Goal: Task Accomplishment & Management: Manage account settings

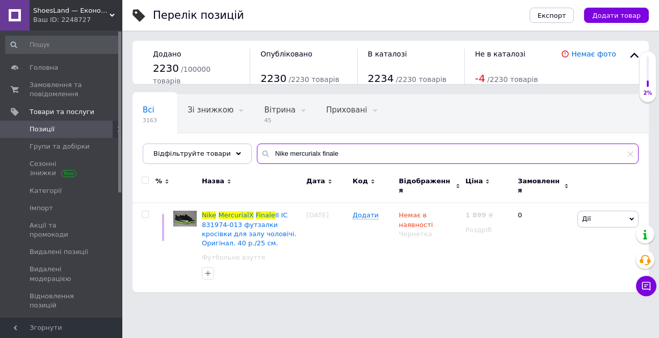
drag, startPoint x: 327, startPoint y: 151, endPoint x: 263, endPoint y: 146, distance: 63.9
click at [263, 146] on input "Nike mercurialx finale" at bounding box center [448, 154] width 382 height 20
paste input "Keen uneek"
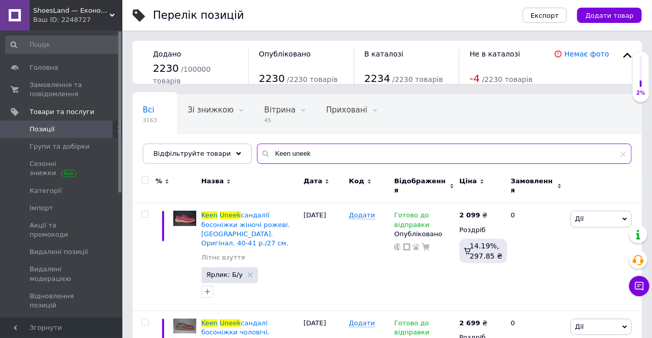
type input "Keen uneek"
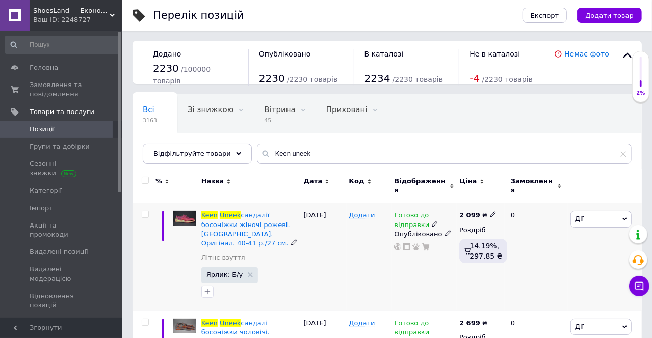
click at [397, 216] on span "Готово до відправки" at bounding box center [411, 222] width 35 height 20
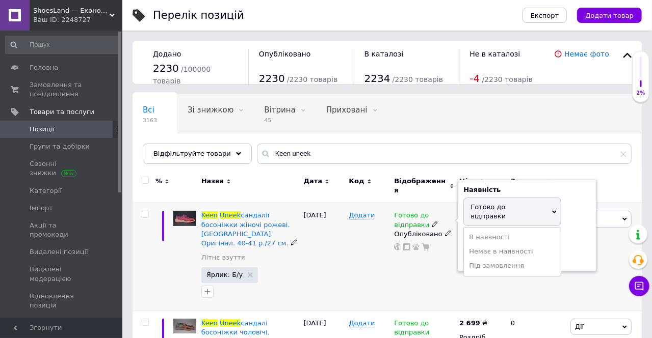
click at [508, 245] on li "Немає в наявності" at bounding box center [512, 252] width 97 height 14
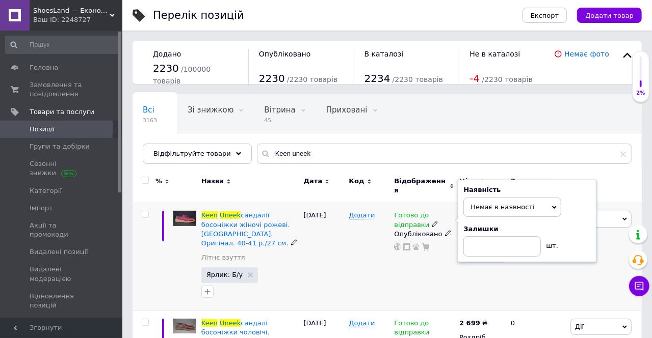
click at [362, 236] on div "Додати" at bounding box center [369, 257] width 45 height 108
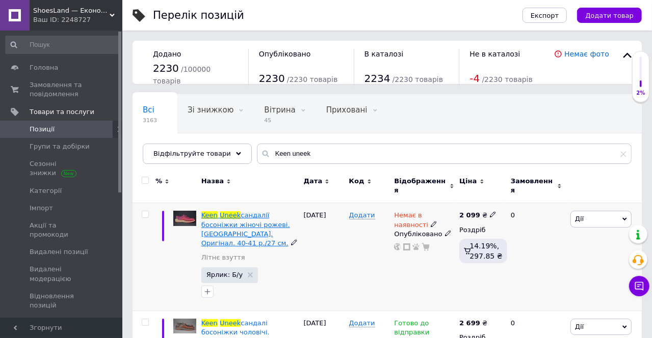
click at [230, 227] on span "сандалії босоніжки жіночі рожеві. [GEOGRAPHIC_DATA]. Оригінал. 40-41 р./27 см." at bounding box center [245, 230] width 89 height 36
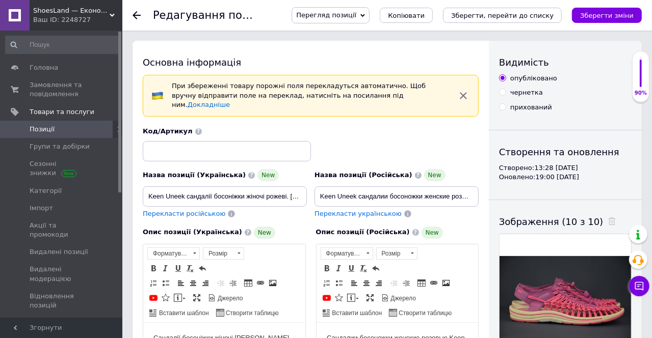
click at [532, 86] on div "опубліковано чернетка прихований" at bounding box center [565, 93] width 133 height 38
click at [530, 95] on div "чернетка" at bounding box center [526, 92] width 33 height 9
click at [506, 95] on input "чернетка" at bounding box center [502, 92] width 7 height 7
radio input "true"
click at [630, 17] on icon "Зберегти зміни" at bounding box center [607, 16] width 54 height 8
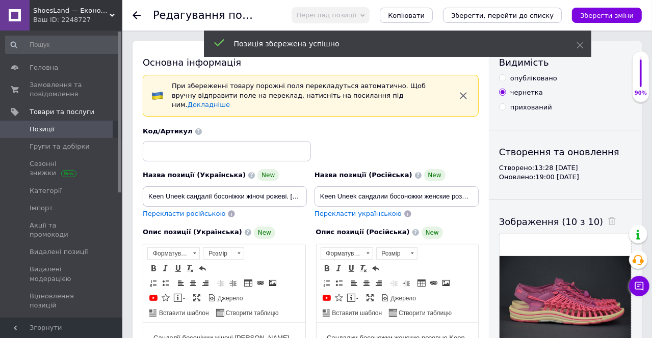
click at [135, 16] on use at bounding box center [137, 15] width 8 height 8
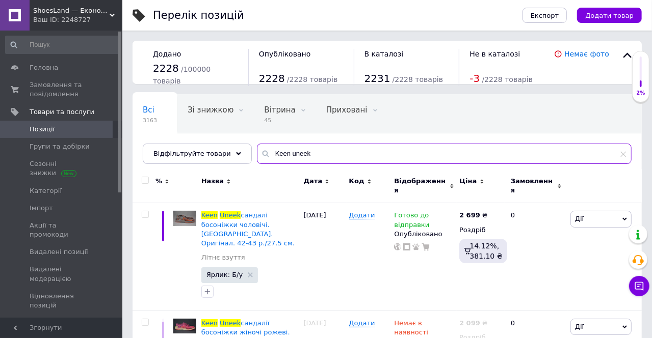
drag, startPoint x: 303, startPoint y: 153, endPoint x: 246, endPoint y: 151, distance: 57.1
click at [257, 151] on input "Keen uneek" at bounding box center [444, 154] width 375 height 20
paste input "Salewa ws alp trainer 2"
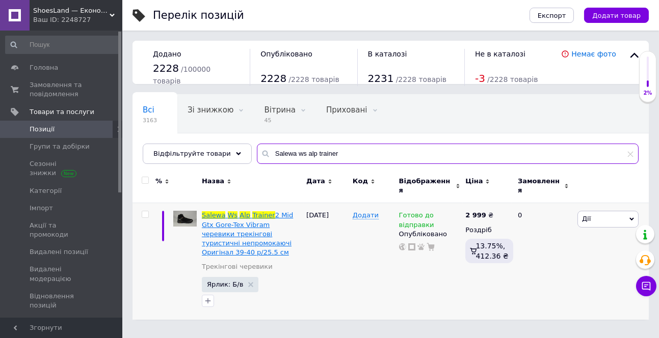
click at [291, 158] on input "Salewa ws alp trainer" at bounding box center [448, 154] width 382 height 20
click at [290, 158] on input "Salewa ws alp trainer" at bounding box center [448, 154] width 382 height 20
drag, startPoint x: 298, startPoint y: 152, endPoint x: 338, endPoint y: 144, distance: 41.1
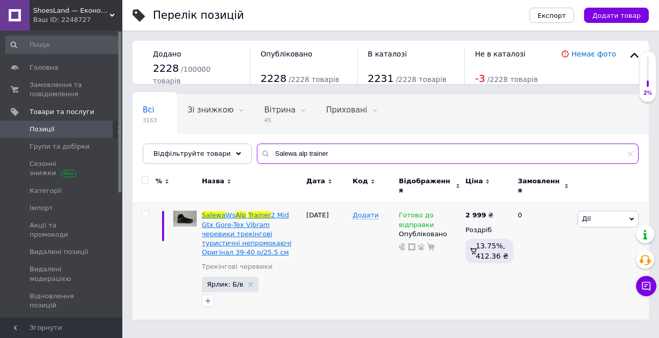
click at [338, 144] on input "Salewa alp trainer" at bounding box center [448, 154] width 382 height 20
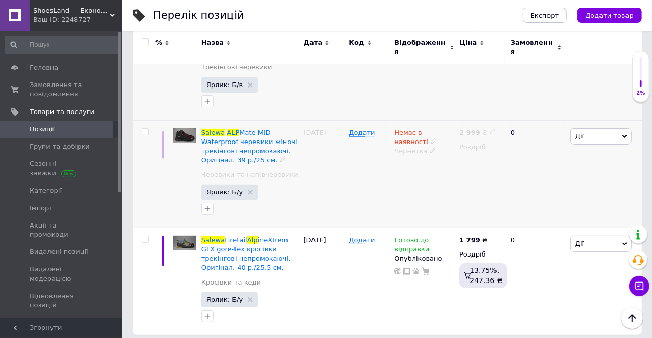
scroll to position [14, 0]
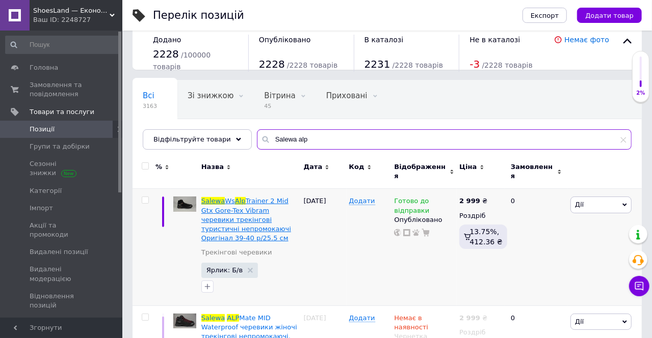
drag, startPoint x: 285, startPoint y: 140, endPoint x: 315, endPoint y: 140, distance: 29.6
click at [315, 140] on input "Salewa alp" at bounding box center [444, 139] width 375 height 20
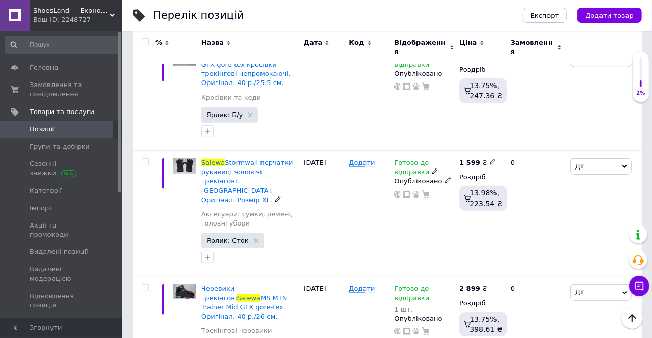
scroll to position [478, 0]
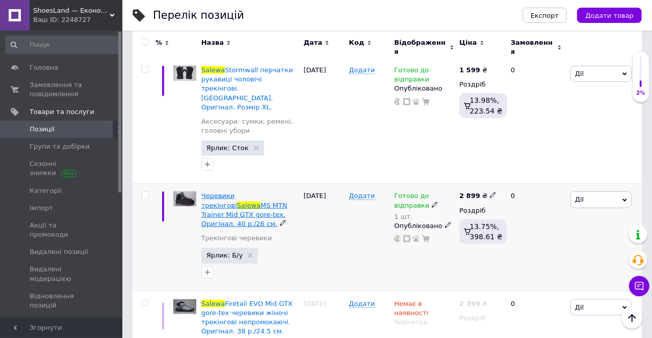
type input "Salewa"
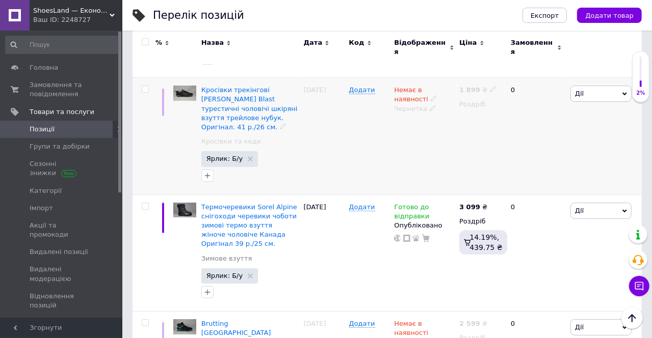
scroll to position [2238, 0]
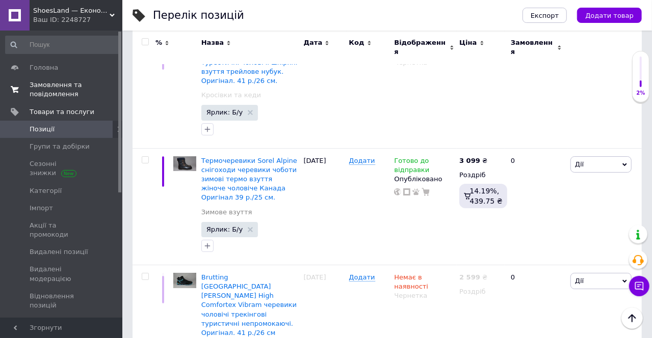
click at [45, 88] on span "Замовлення та повідомлення" at bounding box center [62, 90] width 65 height 18
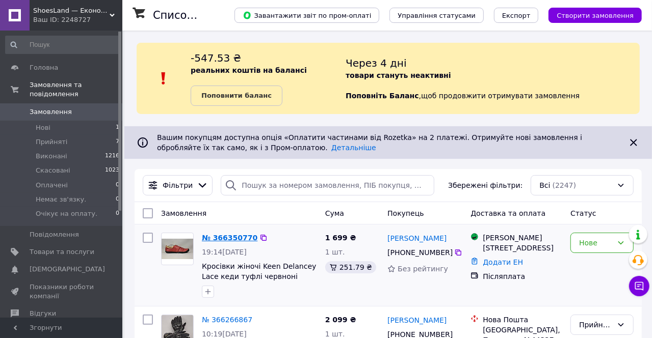
click at [224, 237] on link "№ 366350770" at bounding box center [230, 238] width 56 height 8
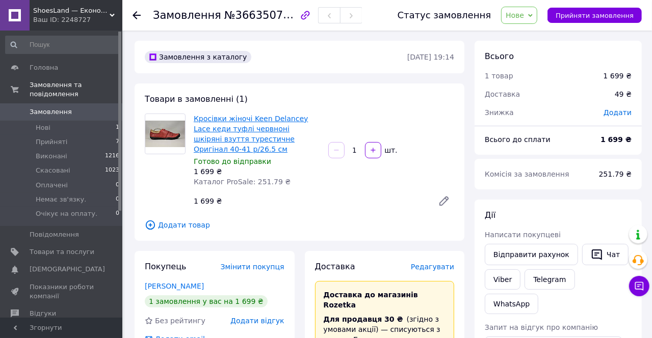
click at [214, 119] on link "Кросівки жіночі Keen Delancey Lace кеди туфлі червноні шкіряні взуття турестичн…" at bounding box center [251, 134] width 114 height 39
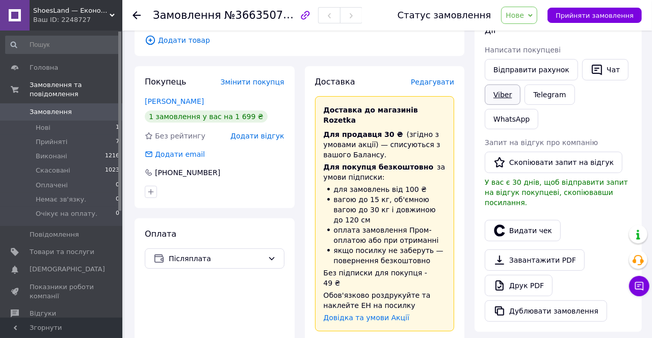
click at [511, 94] on link "Viber" at bounding box center [503, 95] width 36 height 20
click at [522, 20] on span "Нове" at bounding box center [519, 15] width 36 height 17
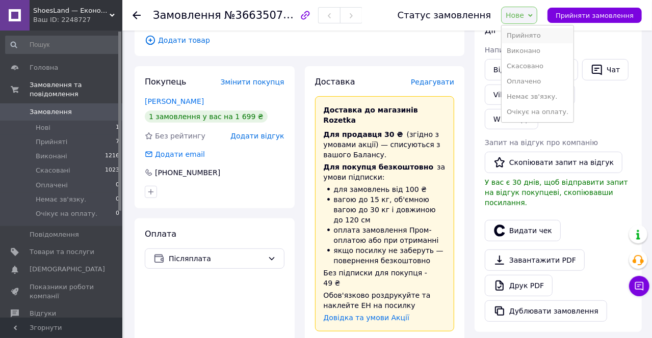
click at [525, 40] on li "Прийнято" at bounding box center [537, 35] width 72 height 15
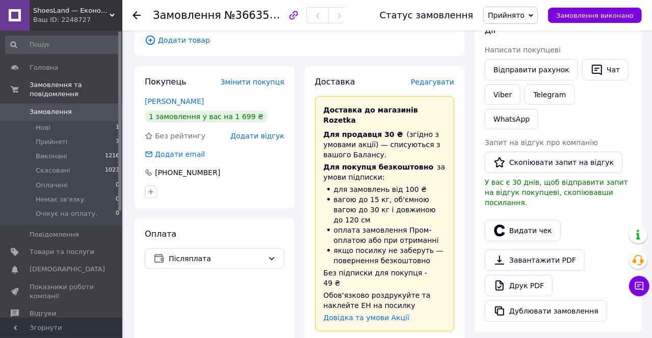
click at [137, 16] on icon at bounding box center [137, 15] width 8 height 8
